Goal: Information Seeking & Learning: Understand process/instructions

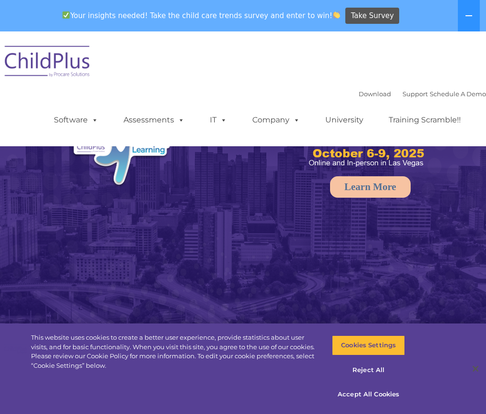
select select "MEDIUM"
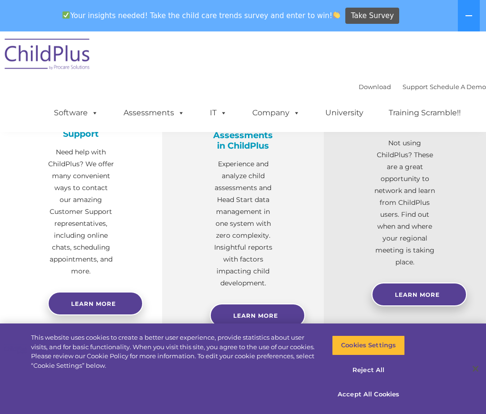
scroll to position [103, 0]
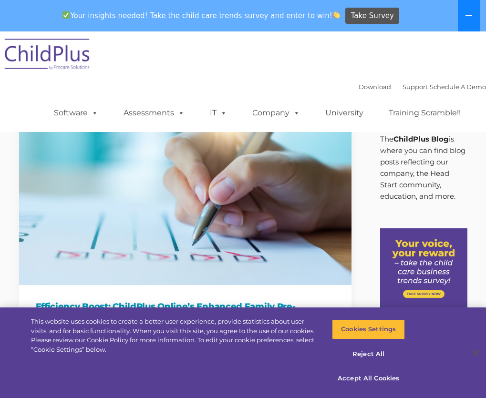
click at [466, 18] on icon at bounding box center [469, 16] width 8 height 8
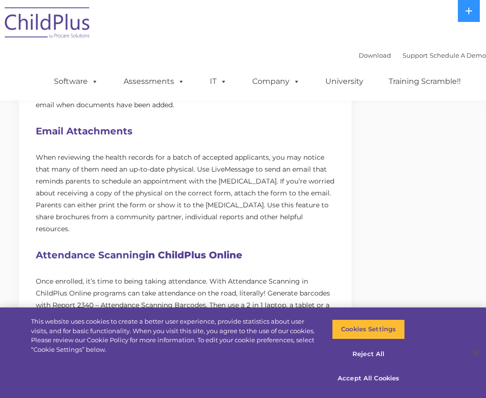
scroll to position [540, 0]
click at [360, 327] on button "Cookies Settings" at bounding box center [368, 329] width 73 height 20
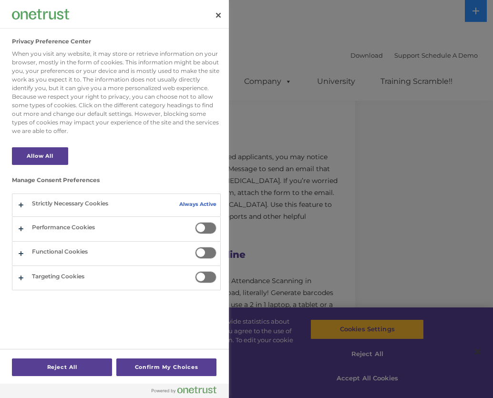
click at [361, 229] on div at bounding box center [246, 199] width 493 height 398
click at [218, 14] on button "Close" at bounding box center [218, 15] width 21 height 21
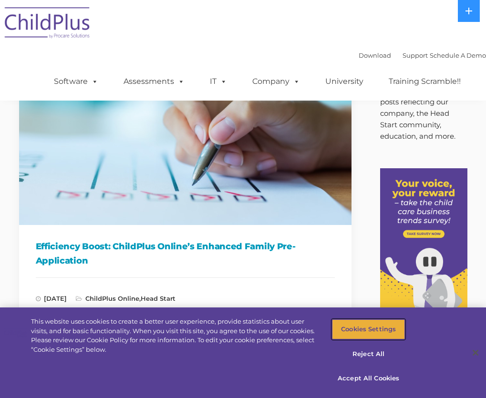
scroll to position [0, 0]
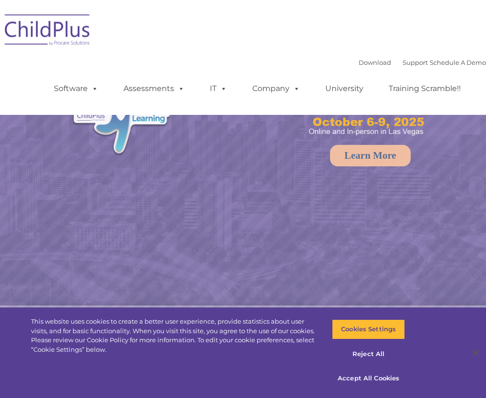
select select "MEDIUM"
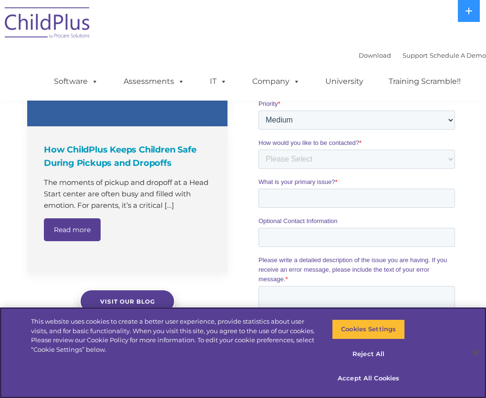
scroll to position [1105, 0]
